Goal: Communication & Community: Ask a question

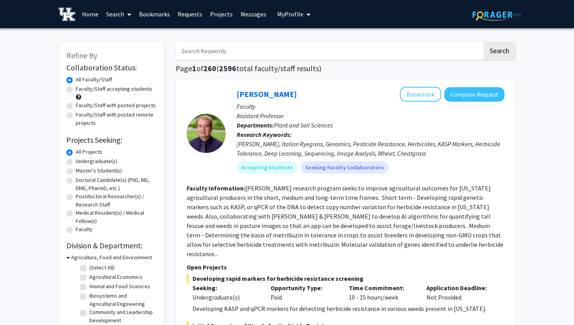
click at [291, 54] on input "Search Keywords" at bounding box center [329, 51] width 307 height 18
type input "neuroscience"
click at [497, 50] on button "Search" at bounding box center [500, 51] width 32 height 18
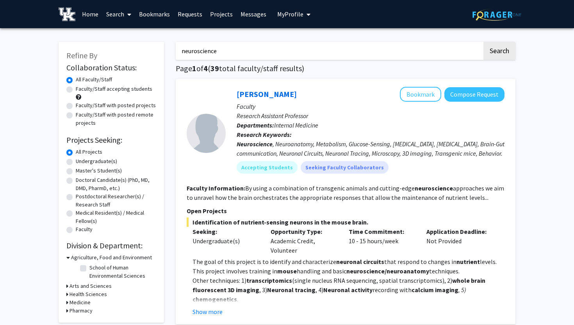
click at [284, 16] on span "My Profile" at bounding box center [290, 14] width 26 height 8
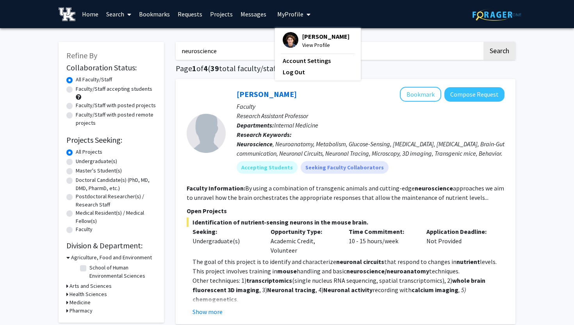
click at [303, 39] on span "[PERSON_NAME]" at bounding box center [325, 36] width 47 height 9
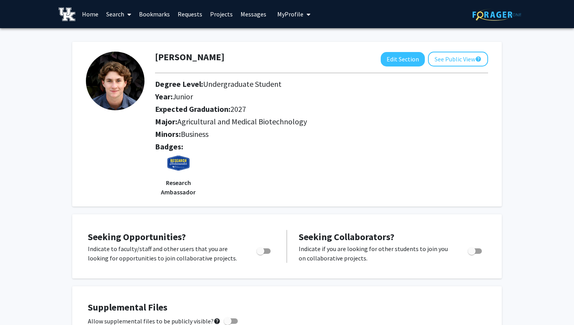
click at [91, 14] on link "Home" at bounding box center [90, 13] width 24 height 27
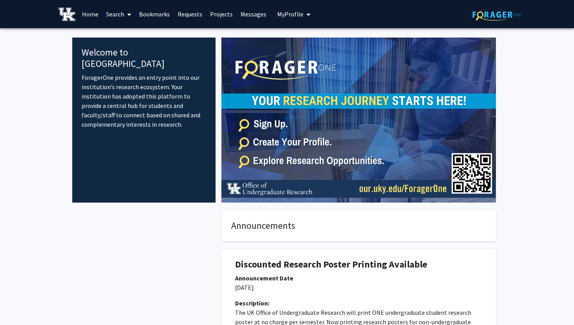
click at [123, 13] on link "Search" at bounding box center [118, 13] width 33 height 27
click at [132, 35] on span "Faculty/Staff" at bounding box center [130, 36] width 57 height 16
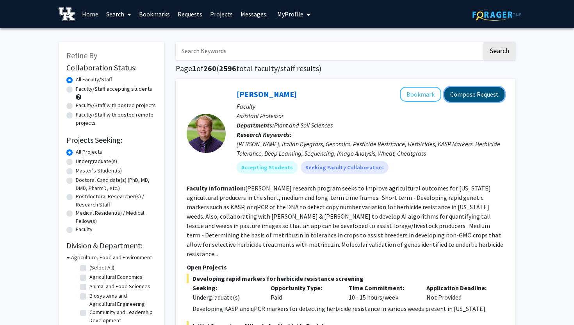
click at [458, 94] on button "Compose Request" at bounding box center [475, 94] width 60 height 14
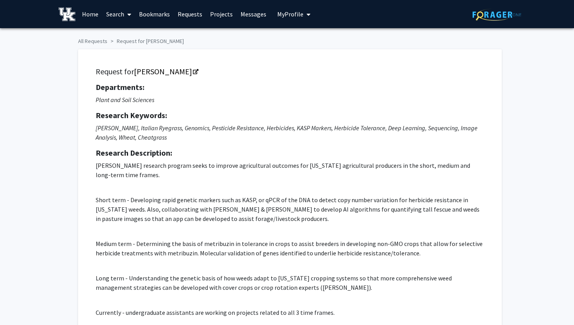
click at [94, 15] on link "Home" at bounding box center [90, 13] width 24 height 27
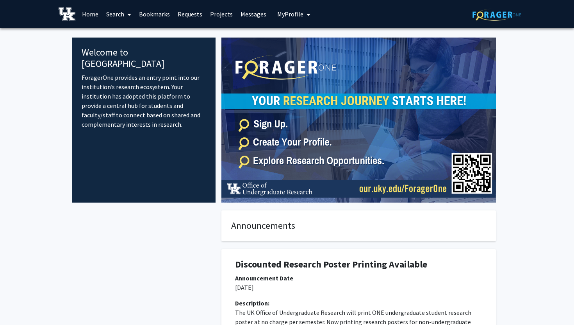
click at [114, 14] on link "Search" at bounding box center [118, 13] width 33 height 27
click at [132, 33] on span "Faculty/Staff" at bounding box center [130, 36] width 57 height 16
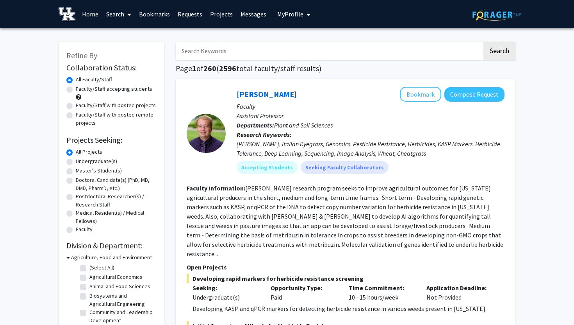
click at [211, 47] on input "Search Keywords" at bounding box center [329, 51] width 307 height 18
type input "neuroscience"
click at [484, 42] on button "Search" at bounding box center [500, 51] width 32 height 18
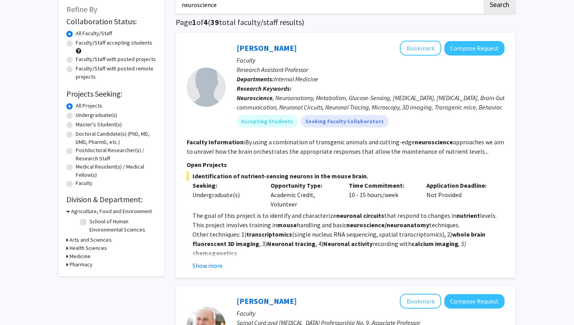
scroll to position [29, 0]
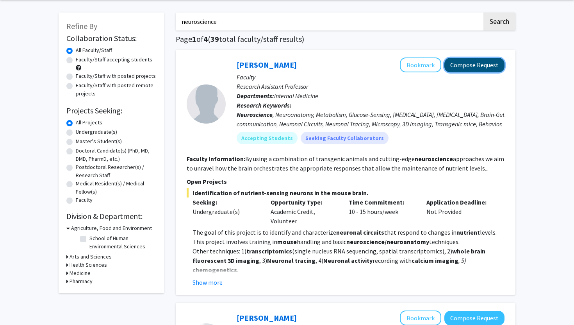
click at [489, 68] on button "Compose Request" at bounding box center [475, 65] width 60 height 14
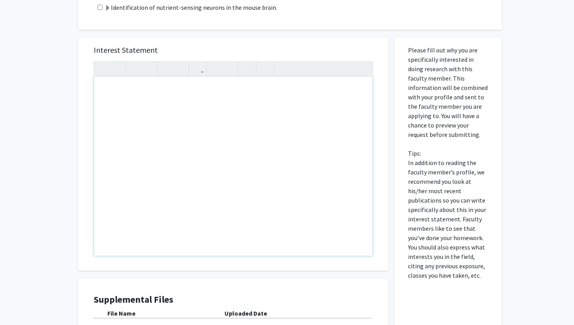
scroll to position [272, 0]
click at [336, 120] on div "Note to users with screen readers: Please press Alt+0 or Option+0 to deactivate…" at bounding box center [233, 166] width 279 height 179
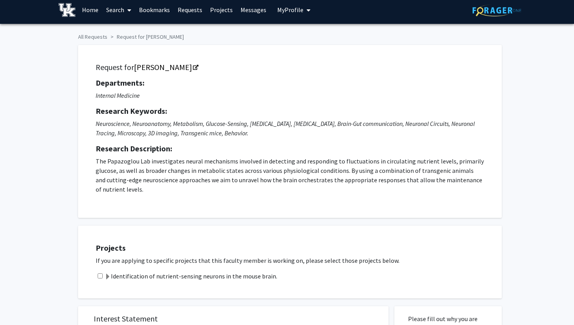
scroll to position [4, 0]
click at [95, 7] on link "Home" at bounding box center [90, 9] width 24 height 27
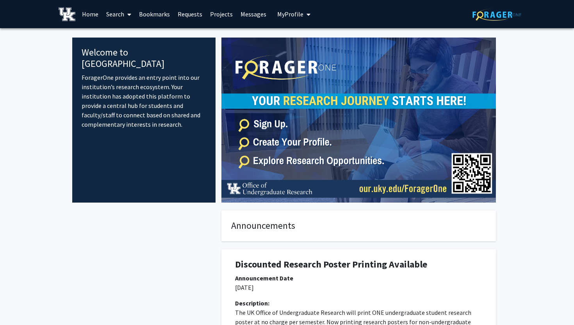
click at [122, 16] on link "Search" at bounding box center [118, 13] width 33 height 27
click at [132, 33] on span "Faculty/Staff" at bounding box center [130, 36] width 57 height 16
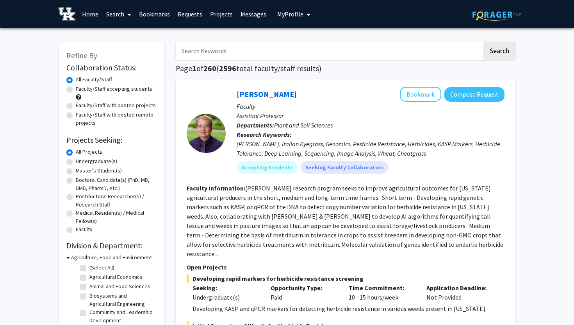
click at [300, 10] on button "My Profile" at bounding box center [294, 14] width 38 height 28
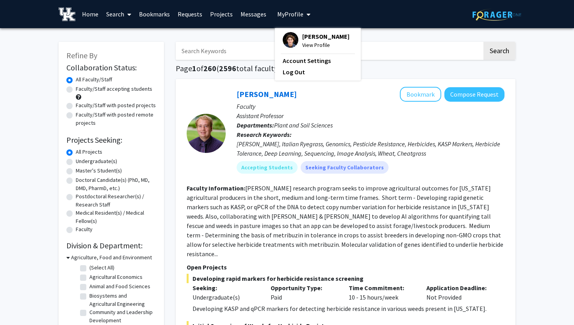
click at [316, 41] on span "View Profile" at bounding box center [325, 45] width 47 height 9
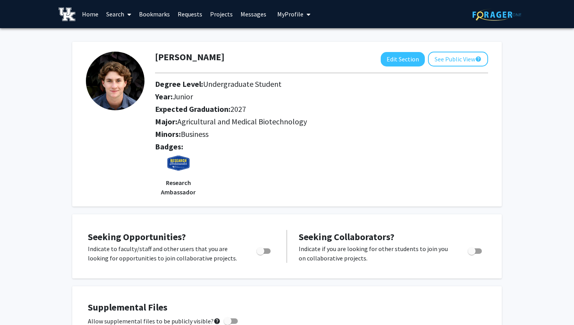
click at [96, 19] on link "Home" at bounding box center [90, 13] width 24 height 27
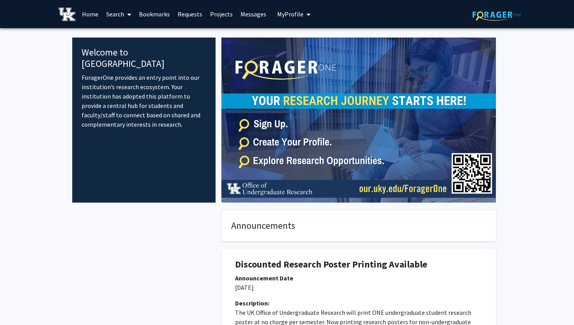
click at [111, 11] on link "Search" at bounding box center [118, 13] width 33 height 27
click at [137, 32] on span "Faculty/Staff" at bounding box center [130, 36] width 57 height 16
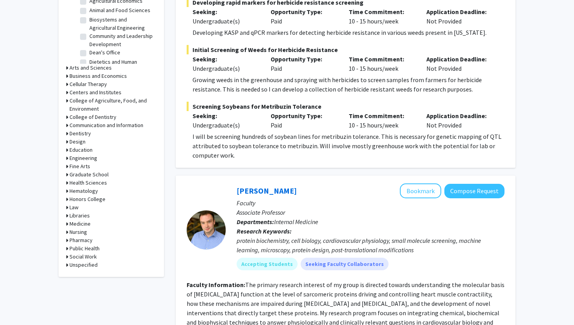
scroll to position [279, 0]
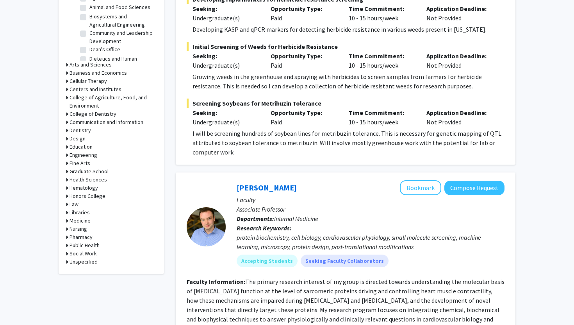
click at [81, 219] on h3 "Medicine" at bounding box center [80, 220] width 21 height 8
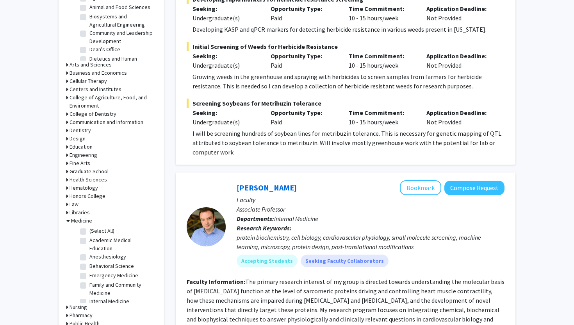
click at [89, 230] on label "(Select All)" at bounding box center [101, 231] width 25 height 8
click at [89, 230] on input "(Select All)" at bounding box center [91, 229] width 5 height 5
checkbox input "true"
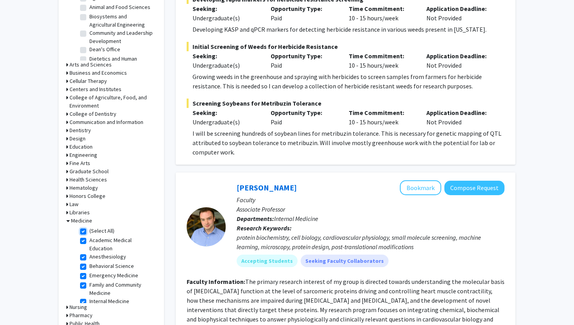
checkbox input "true"
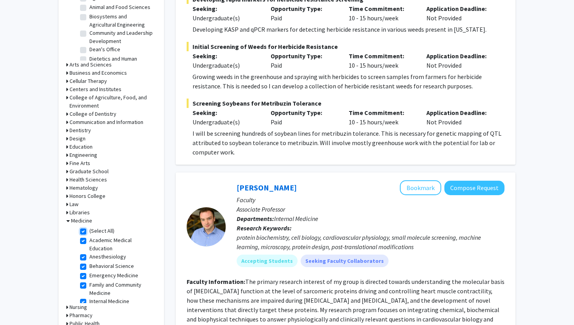
checkbox input "true"
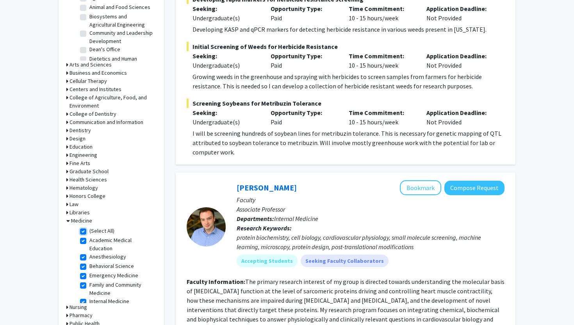
checkbox input "true"
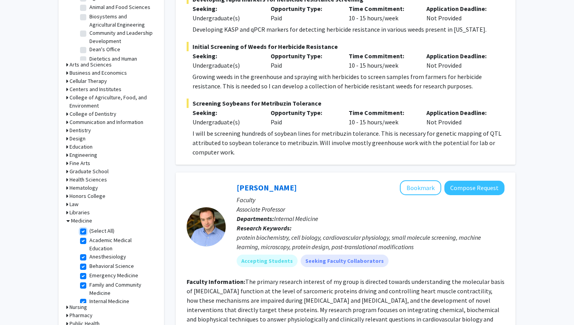
checkbox input "true"
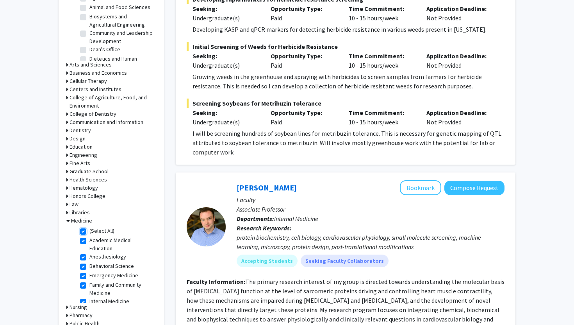
checkbox input "true"
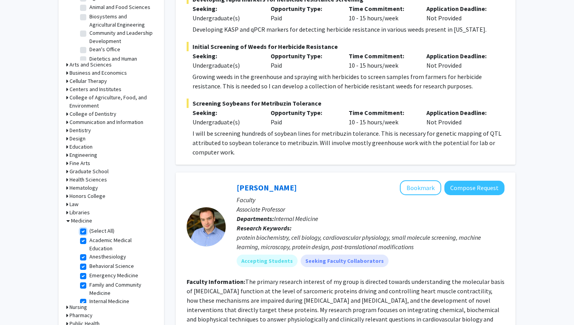
checkbox input "true"
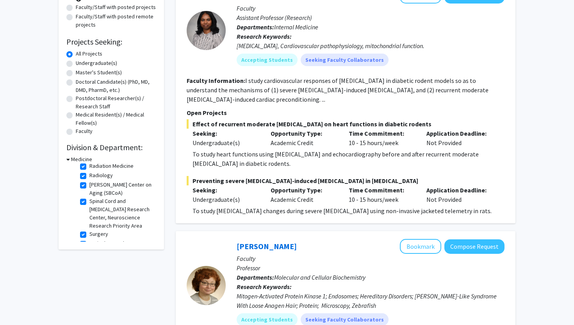
scroll to position [284, 0]
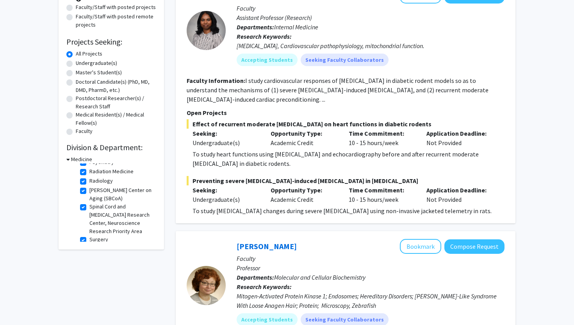
click at [89, 235] on label "Surgery" at bounding box center [98, 239] width 19 height 8
click at [89, 235] on input "Surgery" at bounding box center [91, 237] width 5 height 5
checkbox input "false"
checkbox input "true"
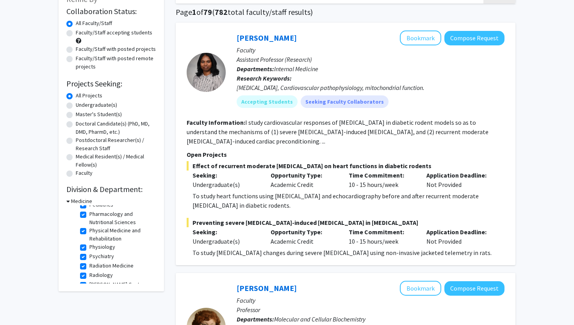
scroll to position [299, 0]
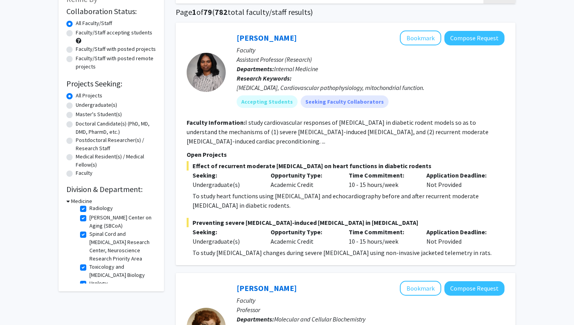
click at [89, 263] on label "Toxicology and [MEDICAL_DATA] Biology" at bounding box center [121, 271] width 65 height 16
click at [89, 263] on input "Toxicology and [MEDICAL_DATA] Biology" at bounding box center [91, 265] width 5 height 5
checkbox input "false"
checkbox input "true"
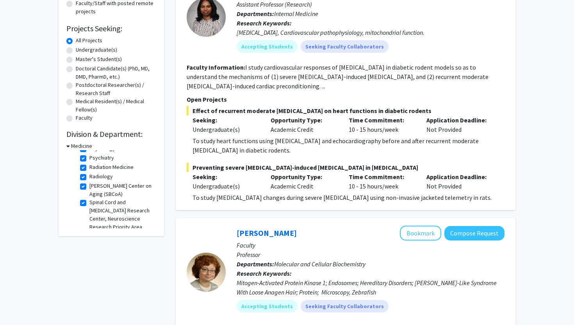
scroll to position [274, 0]
click at [89, 200] on label "Spinal Cord and [MEDICAL_DATA] Research Center, Neuroscience Research Priority …" at bounding box center [121, 216] width 65 height 33
click at [89, 200] on input "Spinal Cord and [MEDICAL_DATA] Research Center, Neuroscience Research Priority …" at bounding box center [91, 202] width 5 height 5
checkbox input "false"
checkbox input "true"
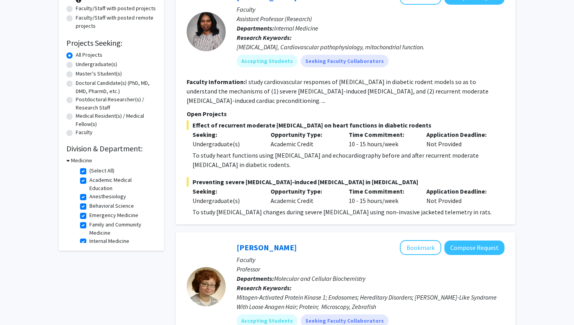
click at [89, 169] on label "(Select All)" at bounding box center [101, 170] width 25 height 8
click at [89, 169] on input "(Select All)" at bounding box center [91, 168] width 5 height 5
checkbox input "false"
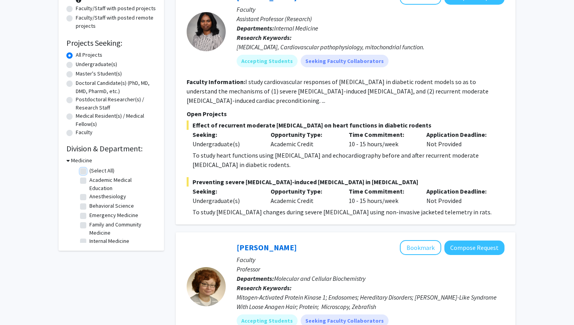
checkbox input "false"
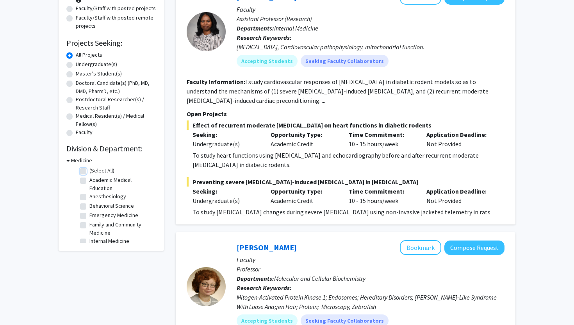
checkbox input "false"
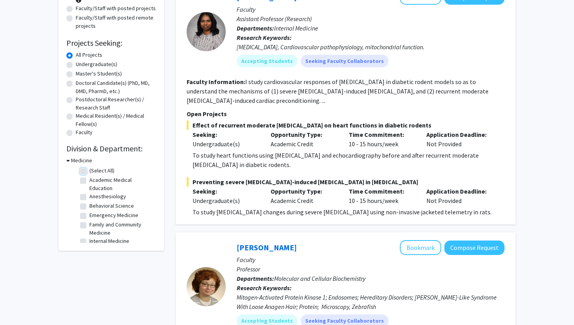
checkbox input "false"
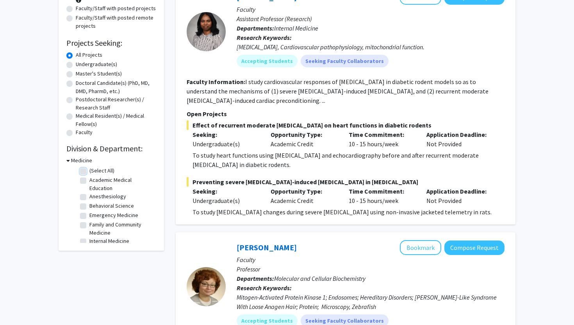
checkbox input "false"
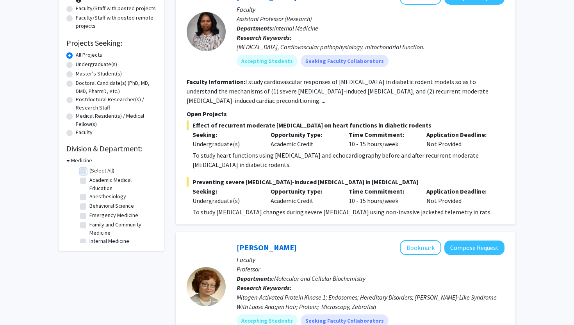
checkbox input "false"
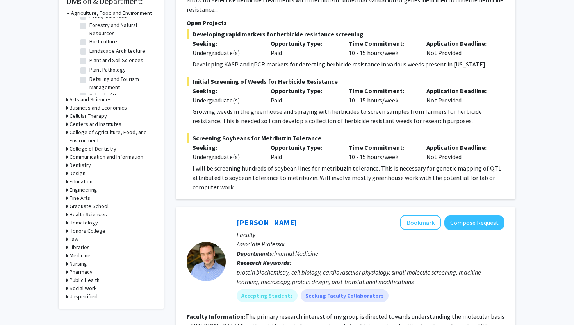
scroll to position [245, 0]
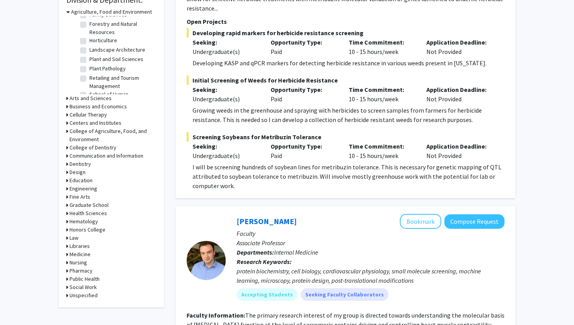
click at [67, 255] on icon at bounding box center [67, 254] width 2 height 8
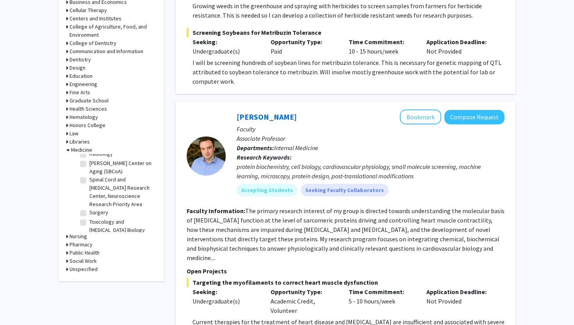
scroll to position [304, 0]
click at [89, 173] on label "Spinal Cord and [MEDICAL_DATA] Research Center, Neuroscience Research Priority …" at bounding box center [121, 189] width 65 height 33
click at [89, 173] on input "Spinal Cord and [MEDICAL_DATA] Research Center, Neuroscience Research Priority …" at bounding box center [91, 175] width 5 height 5
checkbox input "true"
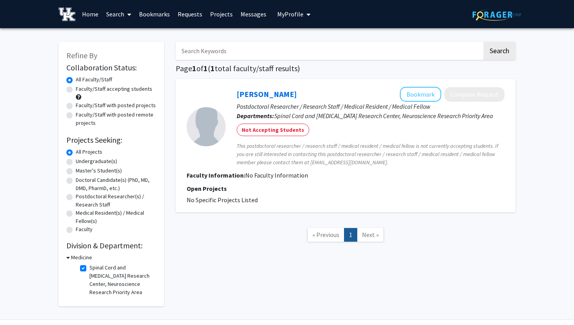
click at [89, 270] on label "Spinal Cord and [MEDICAL_DATA] Research Center, Neuroscience Research Priority …" at bounding box center [121, 279] width 65 height 33
click at [89, 268] on input "Spinal Cord and [MEDICAL_DATA] Research Center, Neuroscience Research Priority …" at bounding box center [91, 265] width 5 height 5
checkbox input "false"
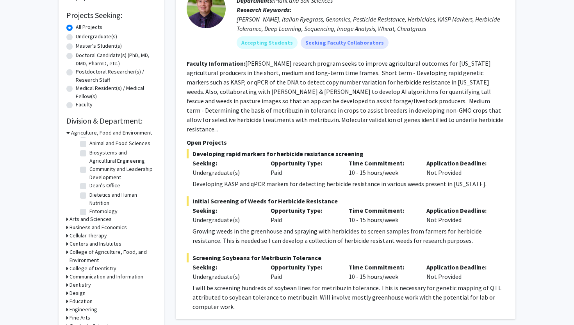
scroll to position [20, 0]
click at [69, 131] on icon at bounding box center [68, 133] width 4 height 8
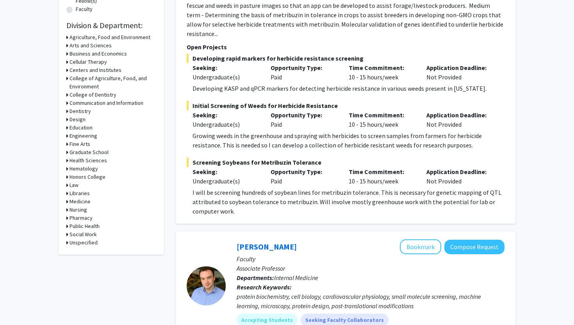
scroll to position [211, 0]
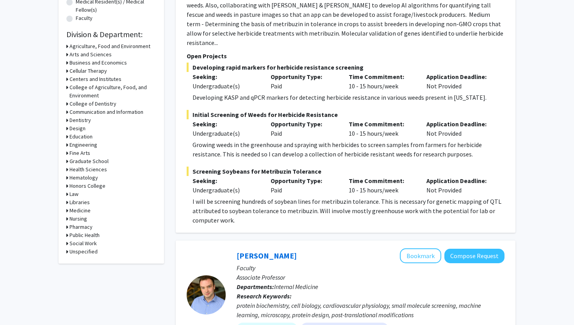
click at [87, 210] on h3 "Medicine" at bounding box center [80, 210] width 21 height 8
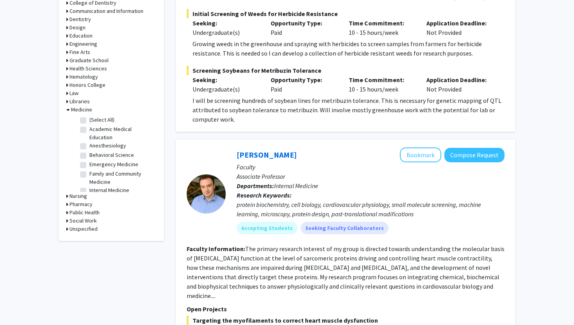
scroll to position [311, 0]
click at [89, 122] on label "(Select All)" at bounding box center [101, 120] width 25 height 8
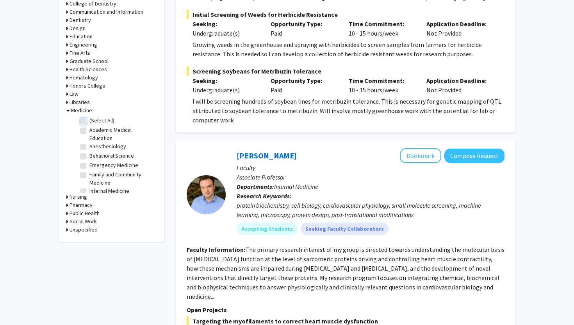
click at [89, 122] on input "(Select All)" at bounding box center [91, 118] width 5 height 5
checkbox input "true"
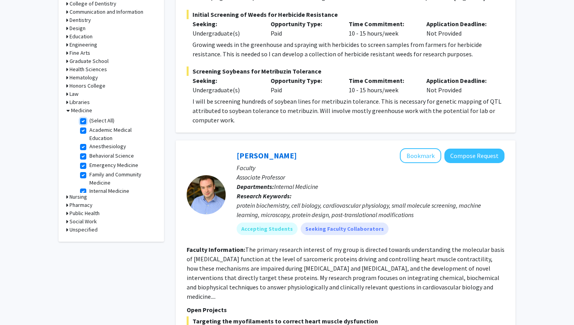
checkbox input "true"
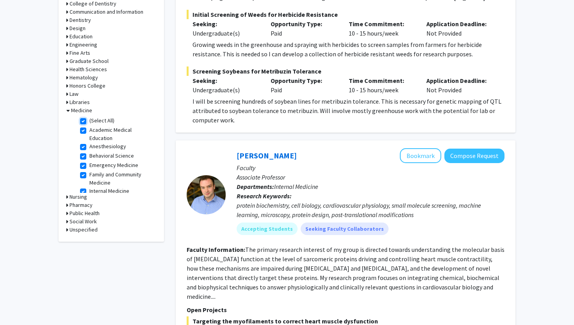
checkbox input "true"
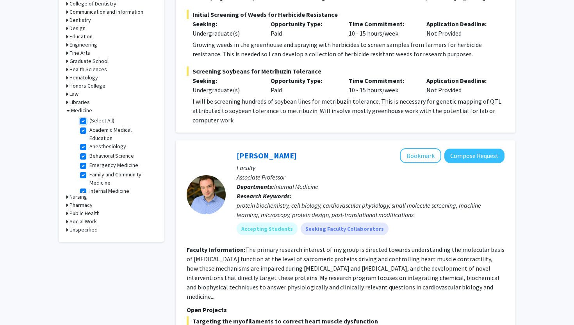
checkbox input "true"
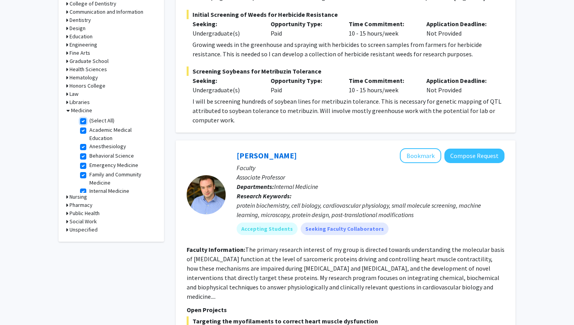
checkbox input "true"
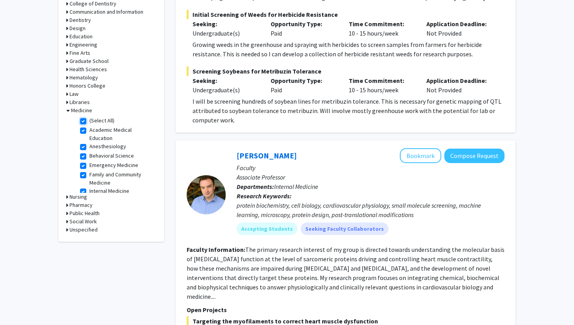
checkbox input "true"
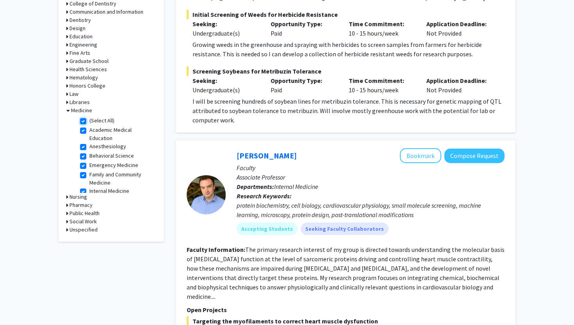
checkbox input "true"
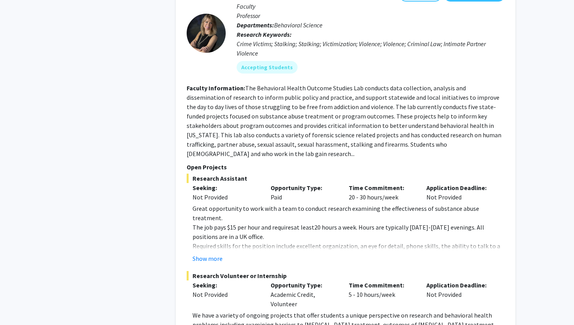
scroll to position [1805, 0]
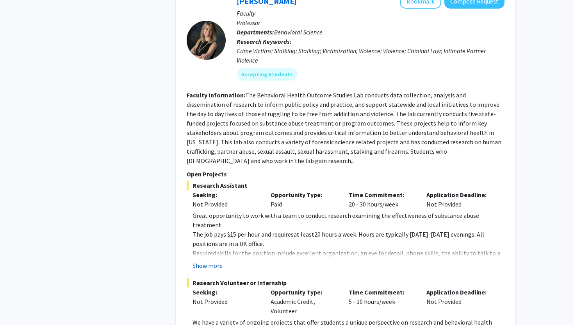
click at [216, 261] on button "Show more" at bounding box center [208, 265] width 30 height 9
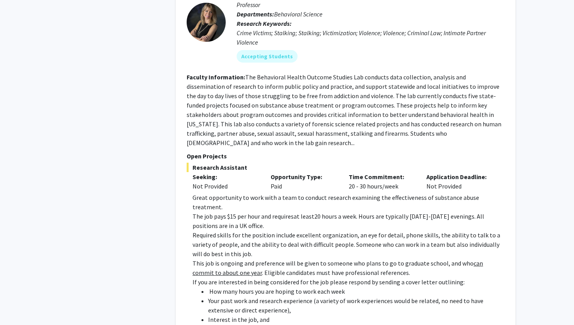
scroll to position [1823, 0]
click at [486, 104] on section "Faculty Information: The Behavioral Health Outcome Studies Lab conducts data co…" at bounding box center [346, 109] width 318 height 75
click at [483, 105] on fg-read-more "The Behavioral Health Outcome Studies Lab conducts data collection, analysis an…" at bounding box center [344, 109] width 315 height 73
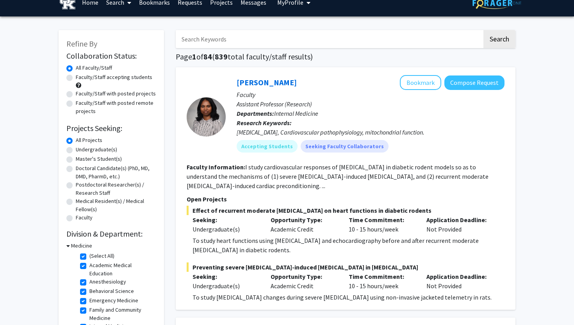
scroll to position [0, 0]
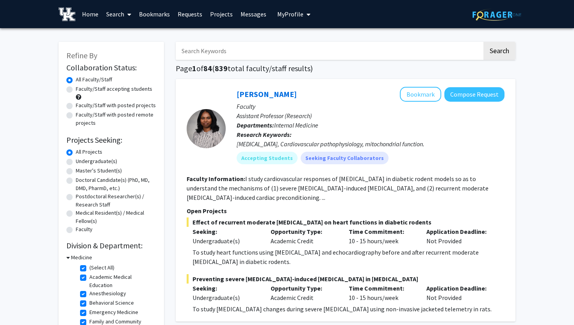
click at [121, 18] on link "Search" at bounding box center [118, 13] width 33 height 27
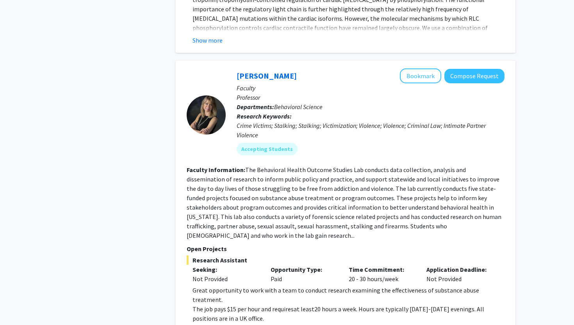
scroll to position [1727, 0]
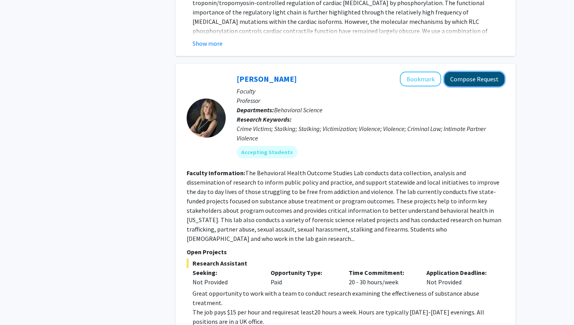
click at [457, 72] on button "Compose Request" at bounding box center [475, 79] width 60 height 14
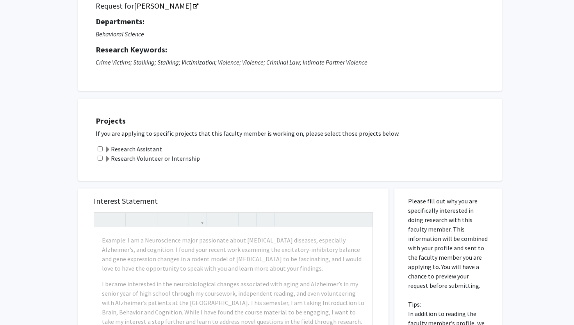
scroll to position [66, 0]
click at [100, 157] on input "checkbox" at bounding box center [100, 157] width 5 height 5
checkbox input "true"
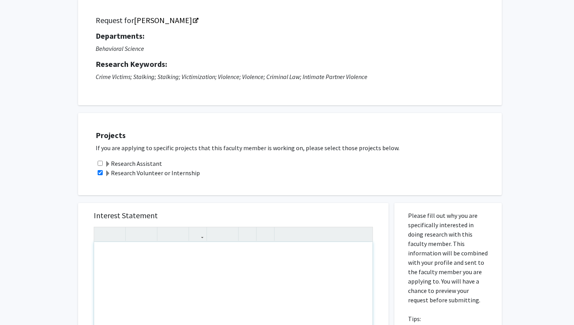
scroll to position [0, 0]
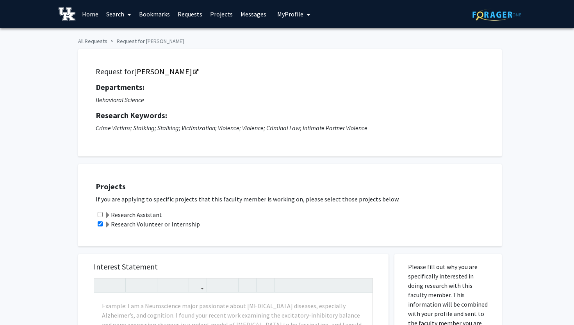
click at [94, 16] on link "Home" at bounding box center [90, 13] width 24 height 27
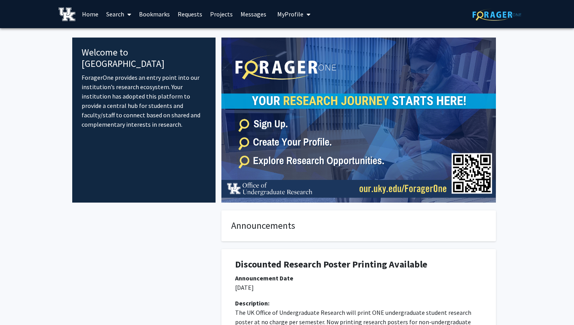
click at [125, 15] on span at bounding box center [127, 14] width 7 height 27
click at [136, 40] on span "Faculty/Staff" at bounding box center [130, 36] width 57 height 16
